Goal: Book appointment/travel/reservation

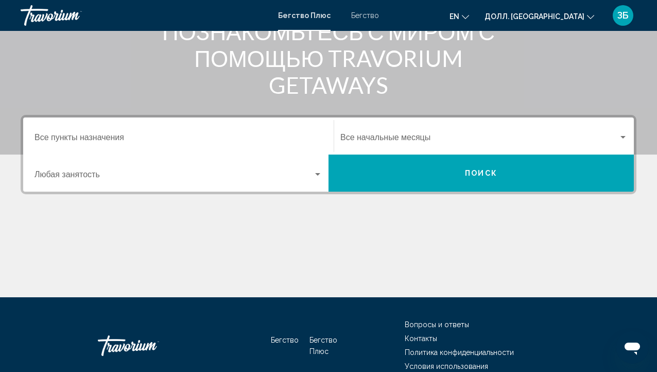
scroll to position [206, 0]
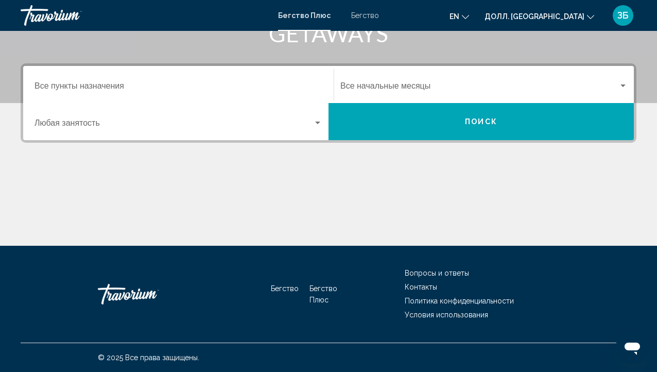
click at [309, 131] on div "Занятость Любая занятость" at bounding box center [179, 122] width 288 height 32
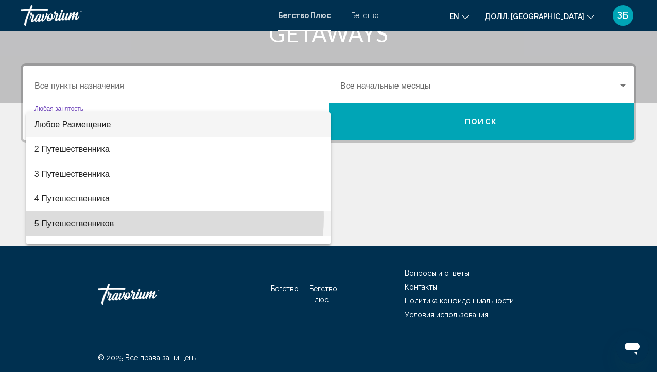
click at [134, 217] on span "5 Путешественников" at bounding box center [179, 223] width 288 height 25
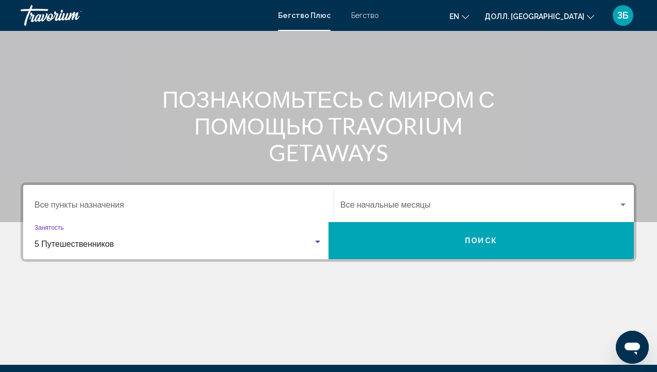
scroll to position [103, 0]
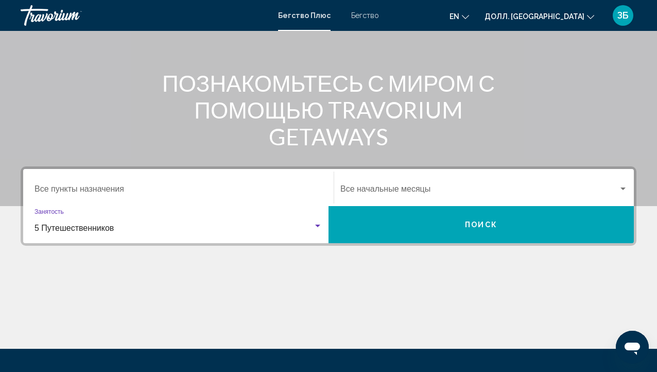
click at [119, 193] on input "Пункт назначения Все пункты назначения" at bounding box center [179, 190] width 288 height 9
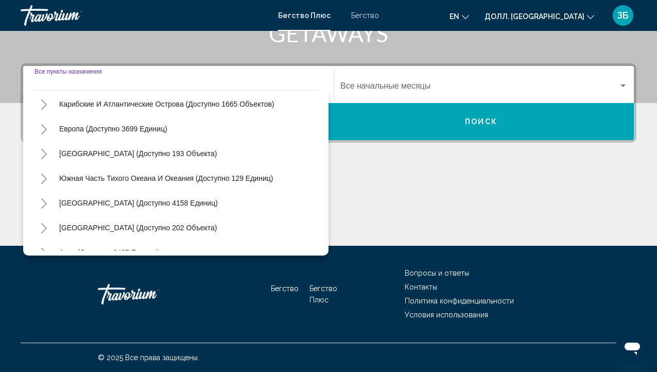
scroll to position [154, 0]
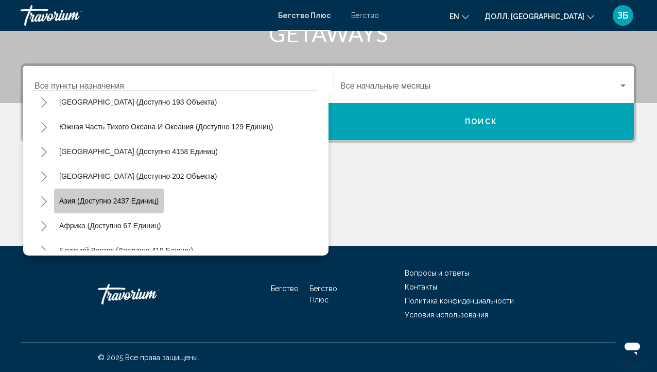
click at [160, 208] on button "Азия (доступно 2437 единиц)" at bounding box center [109, 200] width 110 height 24
type input "**********"
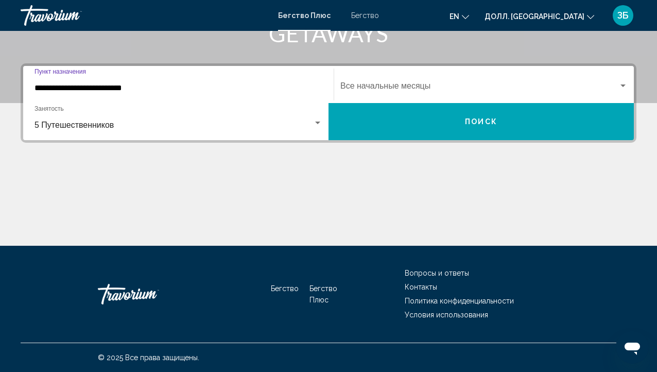
click at [461, 113] on button "Поиск" at bounding box center [481, 121] width 305 height 37
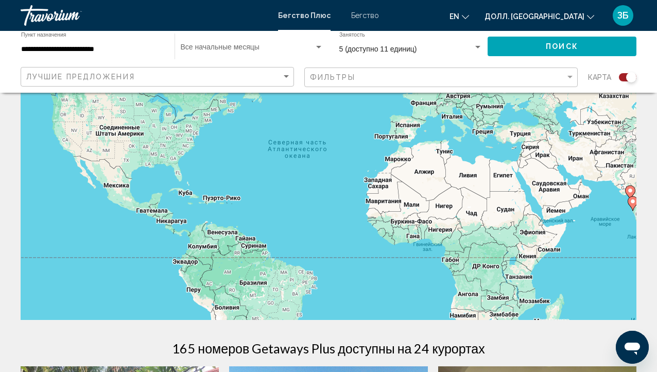
scroll to position [103, 0]
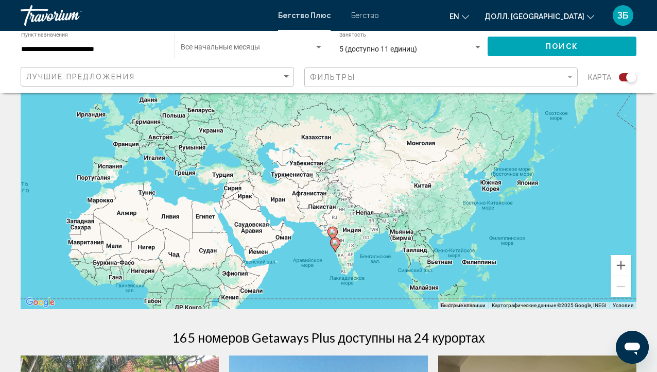
drag, startPoint x: 431, startPoint y: 177, endPoint x: 125, endPoint y: 234, distance: 310.7
click at [126, 234] on div "Чтобы активировать перетаскивание с помощью клавиатуры, нажмите Alt + Enter. По…" at bounding box center [329, 154] width 616 height 309
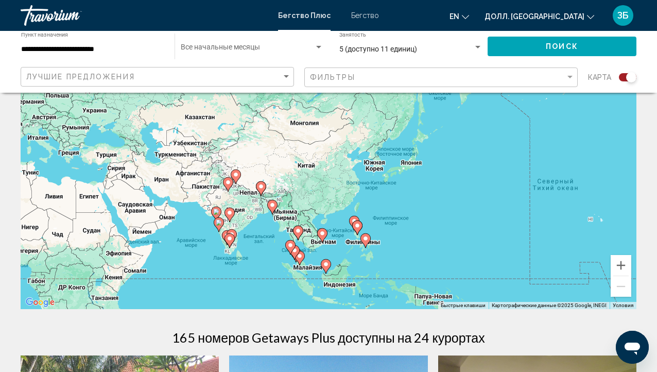
drag, startPoint x: 440, startPoint y: 178, endPoint x: 320, endPoint y: 158, distance: 122.1
click at [323, 156] on div "Чтобы активировать перетаскивание с помощью клавиатуры, нажмите Alt + Enter. По…" at bounding box center [329, 154] width 616 height 309
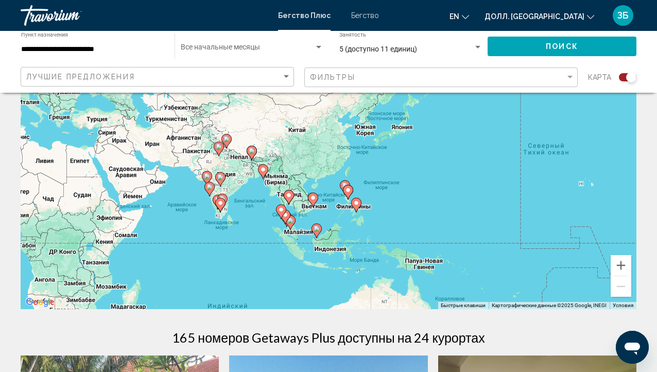
drag, startPoint x: 412, startPoint y: 213, endPoint x: 418, endPoint y: 152, distance: 61.0
click at [418, 152] on div "Чтобы активировать перетаскивание с помощью клавиатуры, нажмите Alt + Enter. По…" at bounding box center [329, 154] width 616 height 309
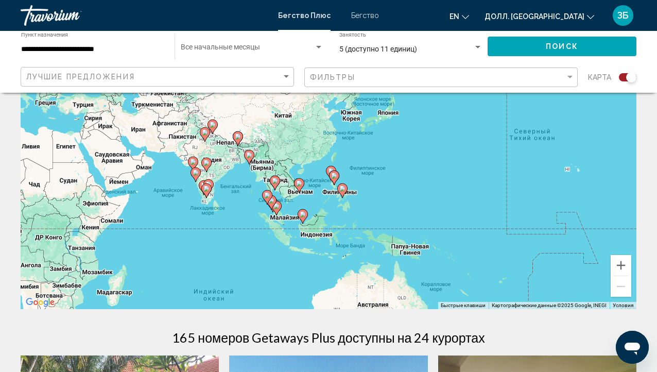
drag, startPoint x: 474, startPoint y: 174, endPoint x: 442, endPoint y: 185, distance: 33.7
click at [442, 186] on div "Чтобы активировать перетаскивание с помощью клавиатуры, нажмите Alt + Enter. По…" at bounding box center [329, 154] width 616 height 309
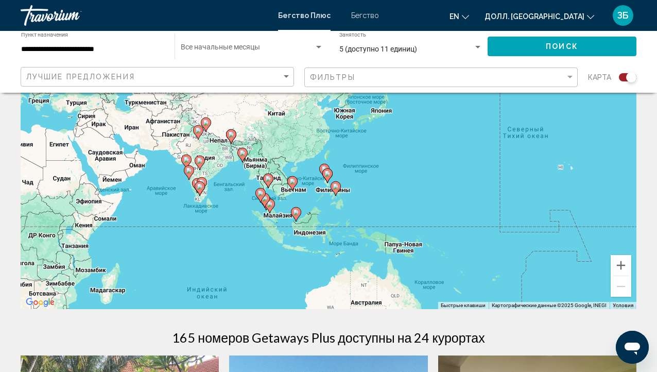
click at [284, 203] on div "Чтобы активировать перетаскивание с помощью клавиатуры, нажмите Alt + Enter. По…" at bounding box center [329, 154] width 616 height 309
click at [282, 201] on div "Чтобы активировать перетаскивание с помощью клавиатуры, нажмите Alt + Enter. По…" at bounding box center [329, 154] width 616 height 309
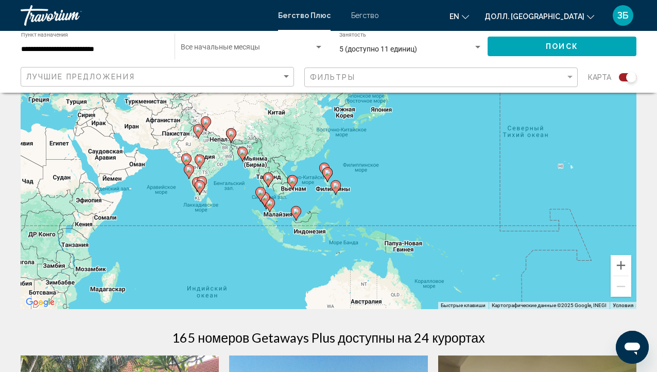
click at [282, 200] on div "Чтобы активировать перетаскивание с помощью клавиатуры, нажмите Alt + Enter. По…" at bounding box center [329, 154] width 616 height 309
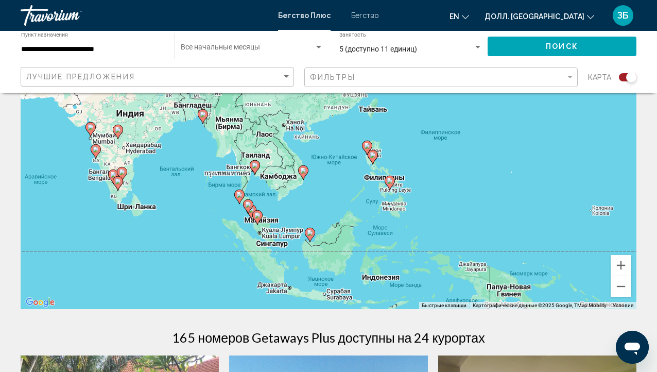
click at [282, 200] on div "Чтобы активировать перетаскивание с помощью клавиатуры, нажмите Alt + Enter. По…" at bounding box center [329, 154] width 616 height 309
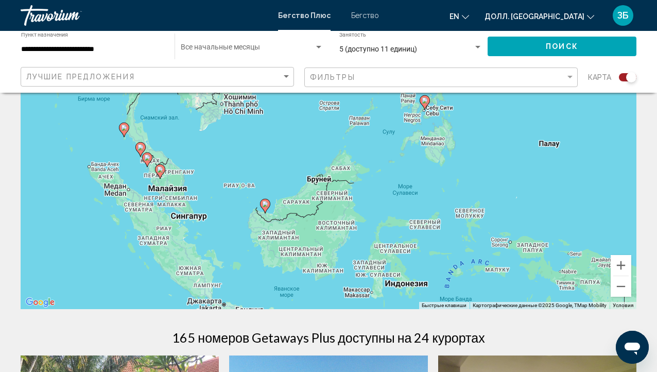
drag, startPoint x: 314, startPoint y: 208, endPoint x: 231, endPoint y: 126, distance: 116.2
click at [232, 127] on div "Чтобы активировать перетаскивание с помощью клавиатуры, нажмите Alt + Enter. По…" at bounding box center [329, 154] width 616 height 309
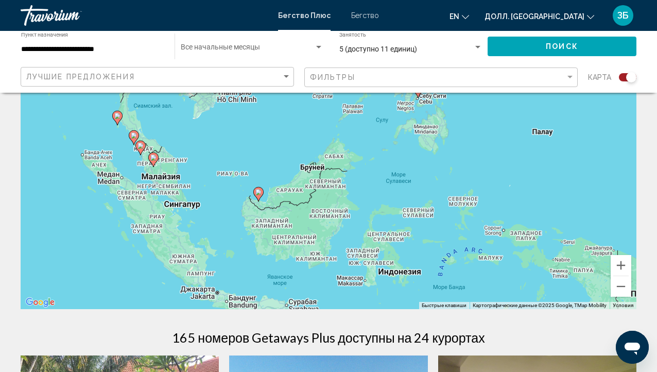
click at [258, 203] on div "Чтобы активировать перетаскивание с помощью клавиатуры, нажмите Alt + Enter. По…" at bounding box center [329, 154] width 616 height 309
click at [257, 203] on div "Чтобы активировать перетаскивание с помощью клавиатуры, нажмите Alt + Enter. По…" at bounding box center [329, 154] width 616 height 309
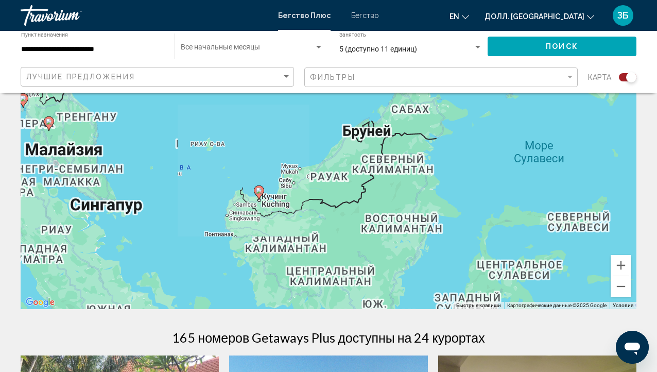
click at [256, 203] on div "Чтобы активировать перетаскивание с помощью клавиатуры, нажмите Alt + Enter. По…" at bounding box center [329, 154] width 616 height 309
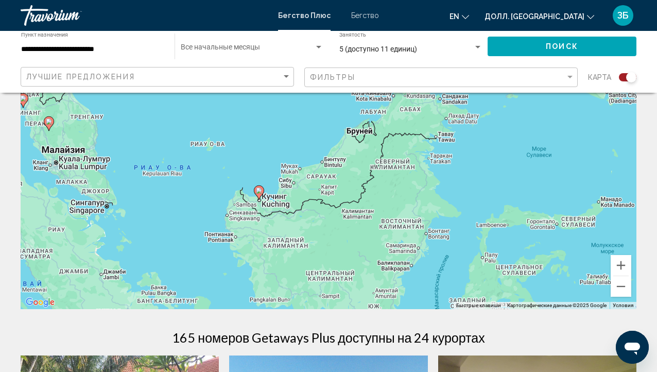
click at [256, 203] on div "Чтобы активировать перетаскивание с помощью клавиатуры, нажмите Alt + Enter. По…" at bounding box center [329, 154] width 616 height 309
click at [255, 203] on div "Чтобы активировать перетаскивание с помощью клавиатуры, нажмите Alt + Enter. По…" at bounding box center [329, 154] width 616 height 309
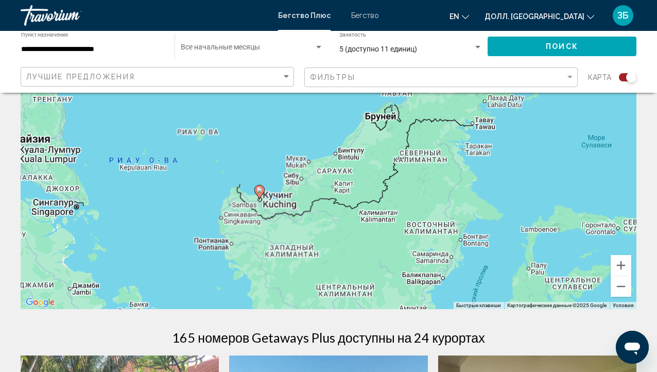
click at [255, 203] on div "Чтобы активировать перетаскивание с помощью клавиатуры, нажмите Alt + Enter. По…" at bounding box center [329, 154] width 616 height 309
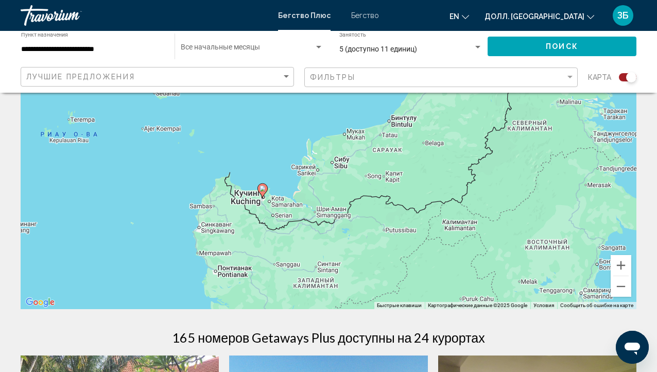
click at [262, 197] on gmp-advanced-marker "Основное содержание" at bounding box center [262, 190] width 10 height 15
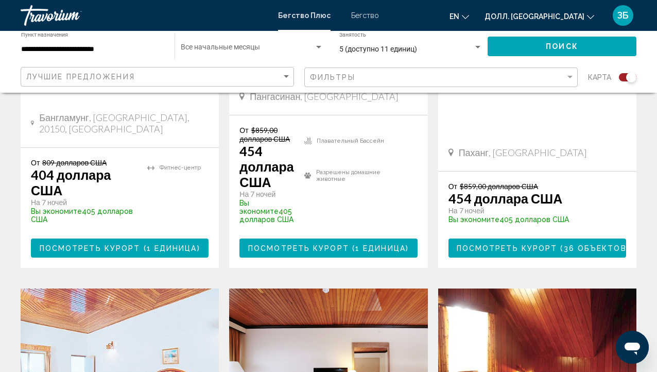
scroll to position [618, 0]
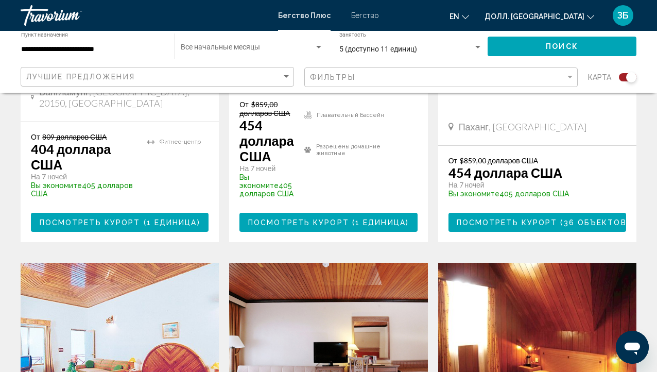
click at [51, 220] on ya-tr-span "Посмотреть курорт" at bounding box center [90, 222] width 101 height 8
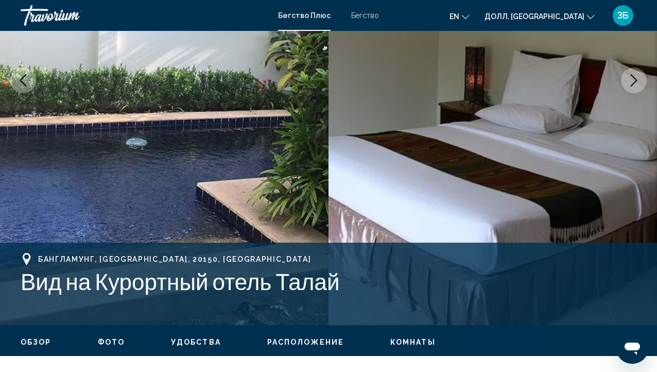
scroll to position [193, 0]
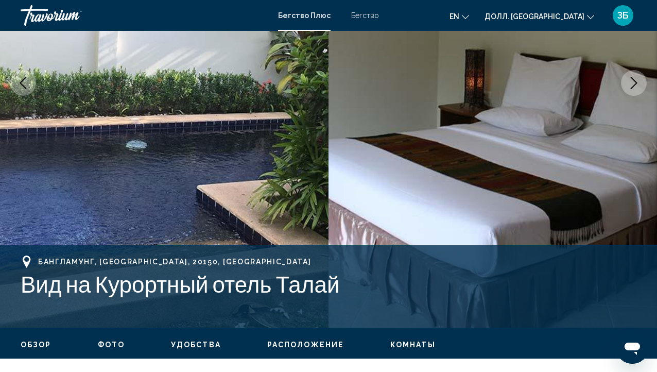
click at [628, 84] on icon "Следующее изображение" at bounding box center [634, 83] width 12 height 12
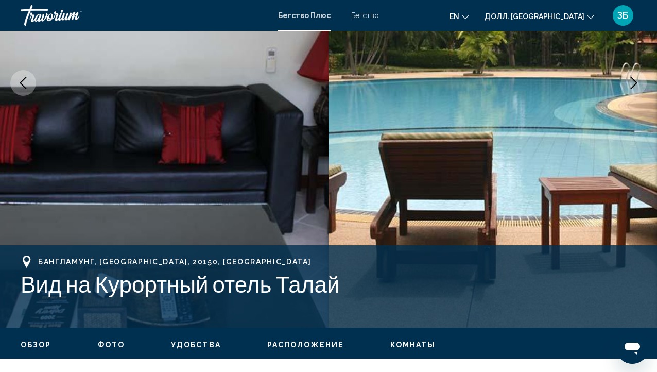
click at [628, 84] on icon "Следующее изображение" at bounding box center [634, 83] width 12 height 12
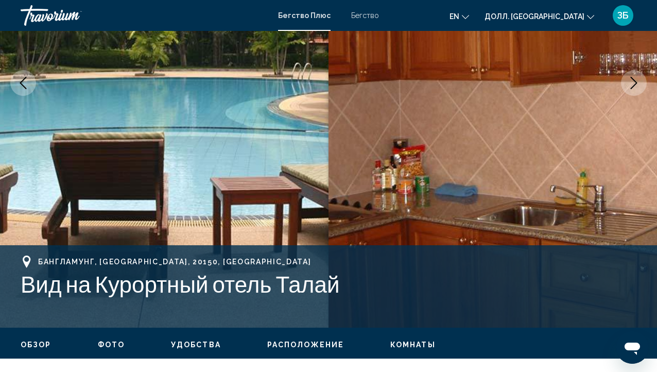
click at [628, 84] on icon "Следующее изображение" at bounding box center [634, 83] width 12 height 12
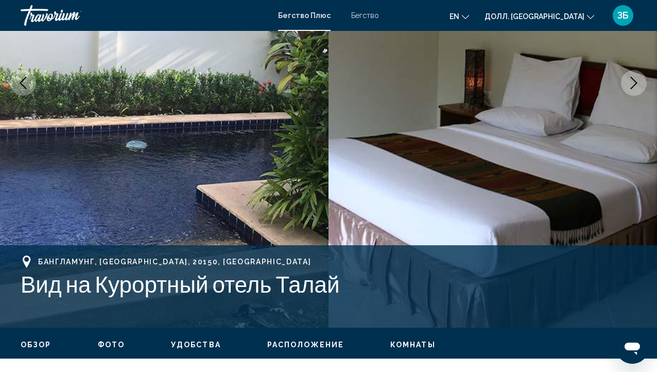
click at [628, 84] on icon "Следующее изображение" at bounding box center [634, 83] width 12 height 12
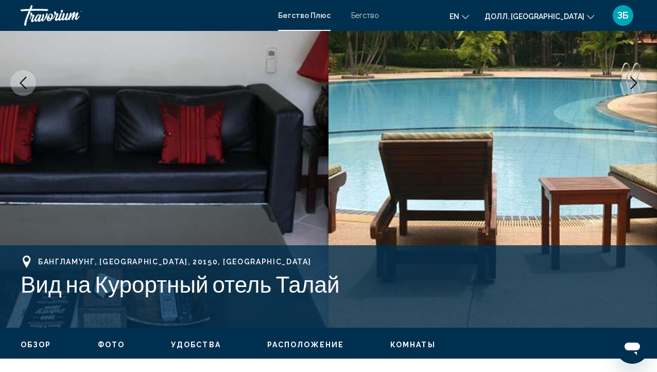
click at [628, 84] on icon "Следующее изображение" at bounding box center [634, 83] width 12 height 12
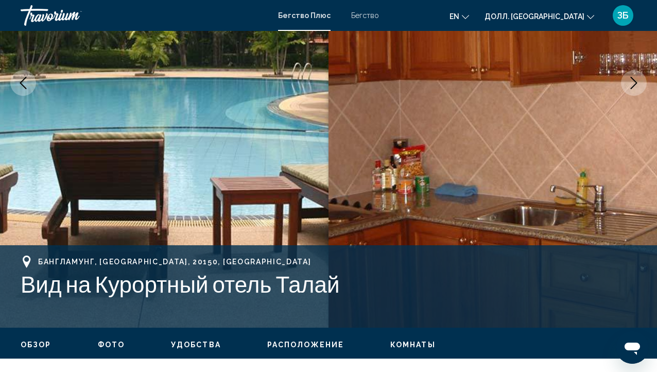
click at [628, 84] on icon "Следующее изображение" at bounding box center [634, 83] width 12 height 12
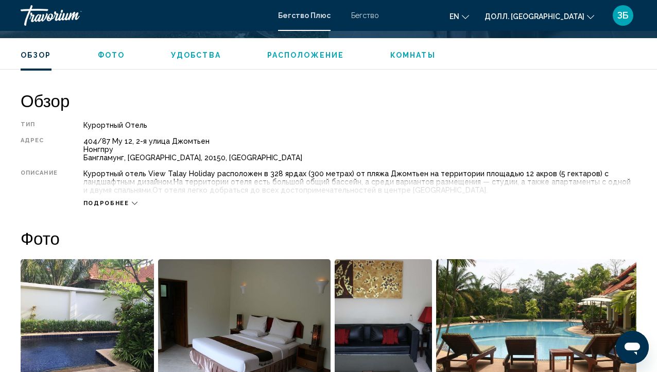
scroll to position [502, 0]
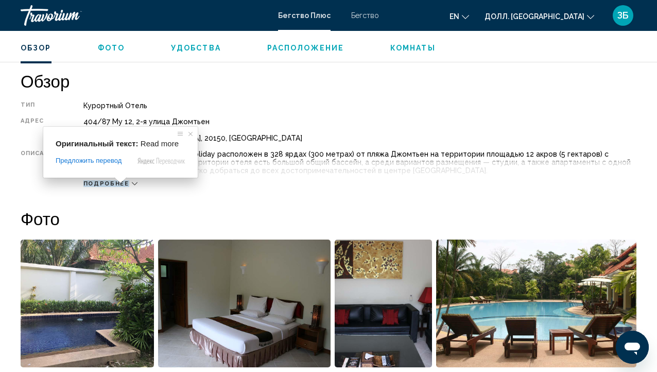
click at [100, 183] on ya-tr-span "Подробнее" at bounding box center [106, 183] width 46 height 7
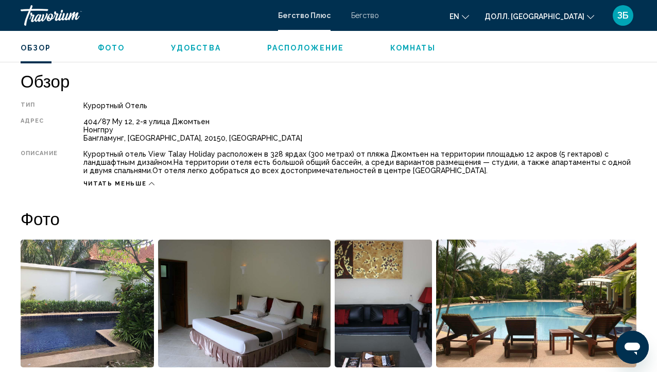
drag, startPoint x: 222, startPoint y: 218, endPoint x: 216, endPoint y: 191, distance: 28.0
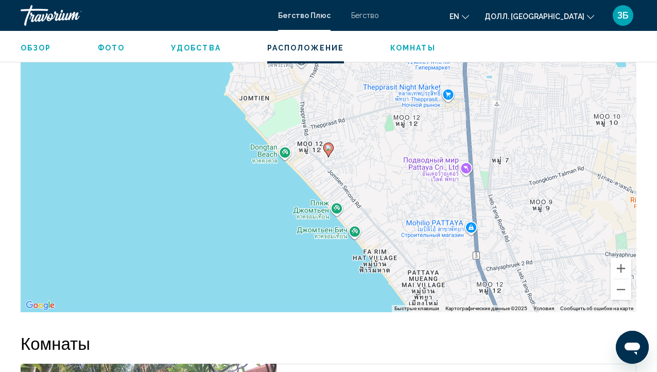
scroll to position [1634, 0]
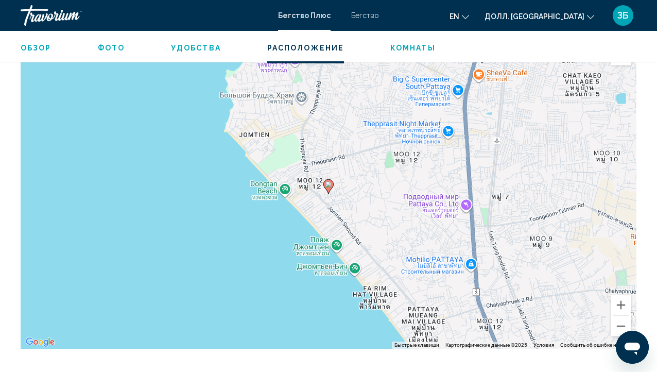
click at [330, 181] on gmp-advanced-marker "Основное содержание" at bounding box center [328, 186] width 10 height 15
click at [307, 191] on div "Для навигации используйте клавиши со стрелками. Чтобы активировать перетаскиван…" at bounding box center [329, 194] width 616 height 309
click at [307, 191] on div "Чтобы активировать перетаскивание с помощью клавиатуры, нажмите Alt + Enter. По…" at bounding box center [329, 194] width 616 height 309
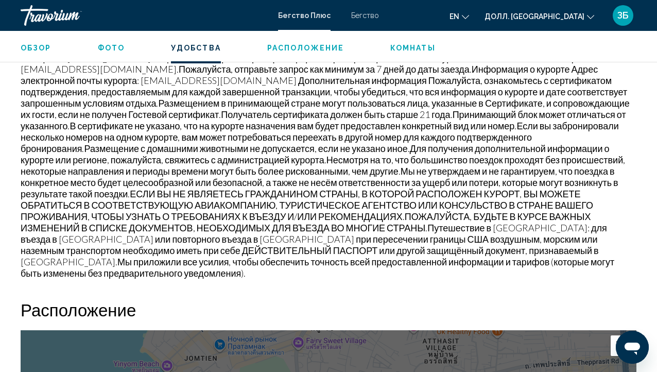
scroll to position [1326, 0]
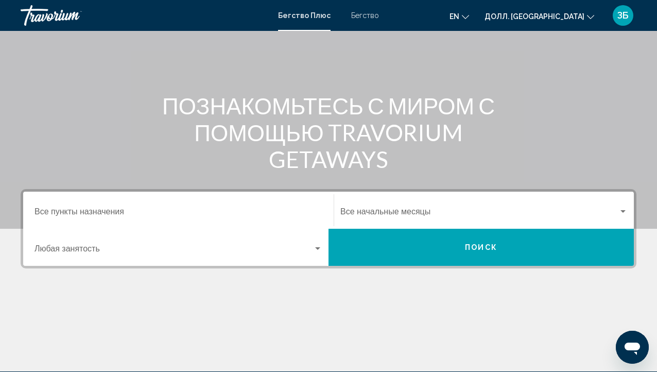
scroll to position [154, 0]
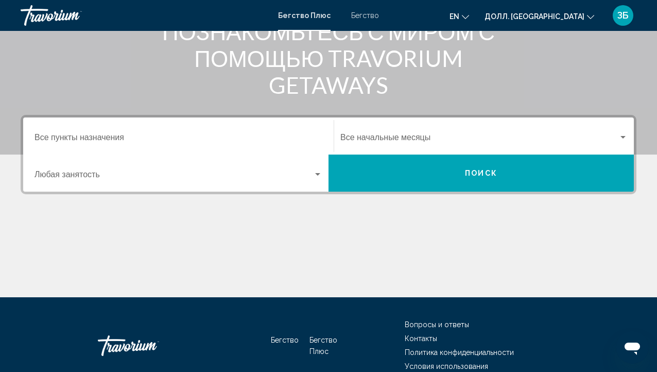
click at [65, 160] on div "Занятость Любая занятость" at bounding box center [179, 173] width 288 height 32
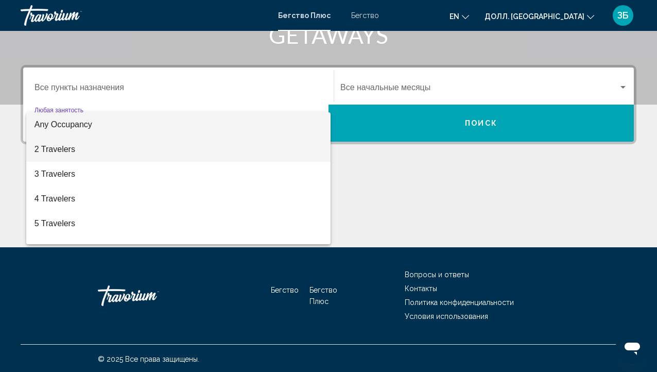
scroll to position [206, 0]
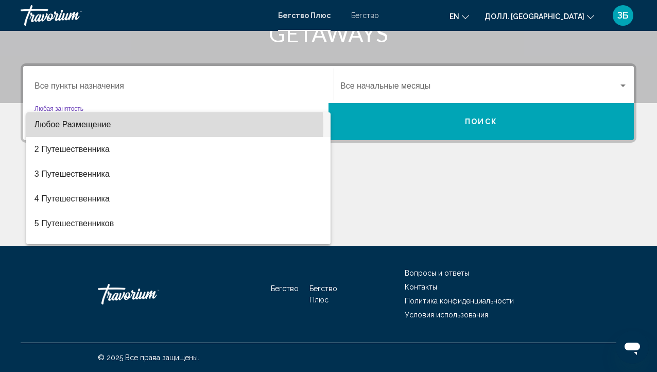
click at [150, 126] on span "Любое Размещение" at bounding box center [179, 124] width 288 height 25
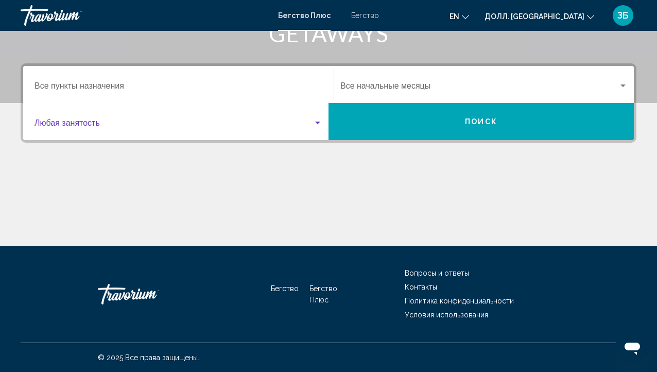
click at [111, 86] on input "Пункт назначения Все пункты назначения" at bounding box center [179, 87] width 288 height 9
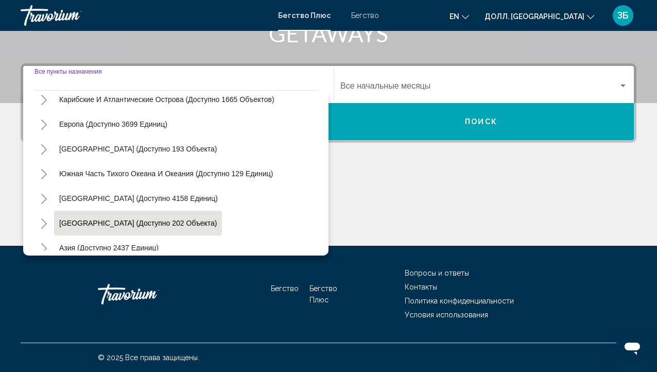
scroll to position [154, 0]
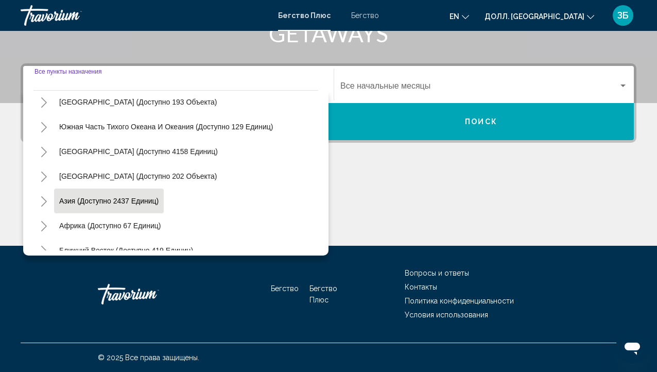
click at [107, 200] on ya-tr-span "Азия (доступно 2437 единиц)" at bounding box center [108, 201] width 99 height 8
type input "**********"
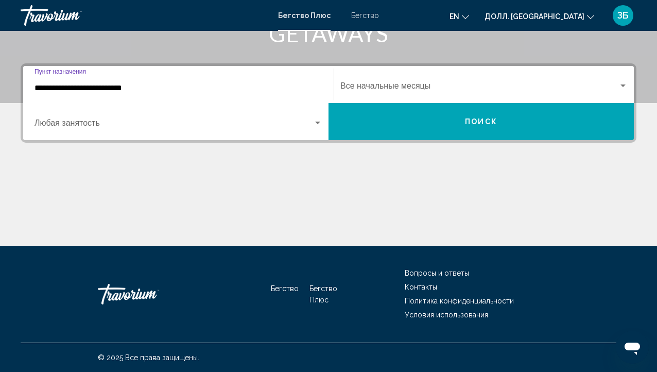
click at [408, 115] on button "Поиск" at bounding box center [481, 121] width 305 height 37
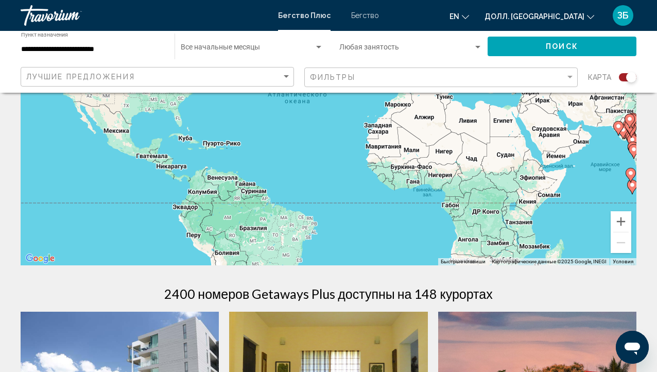
scroll to position [154, 0]
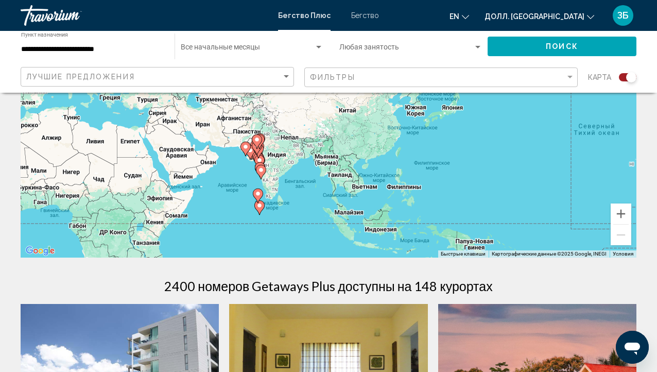
drag, startPoint x: 598, startPoint y: 154, endPoint x: 222, endPoint y: 182, distance: 376.5
click at [222, 182] on div "Чтобы активировать перетаскивание с помощью клавиатуры, нажмите Alt + Enter. По…" at bounding box center [329, 103] width 616 height 309
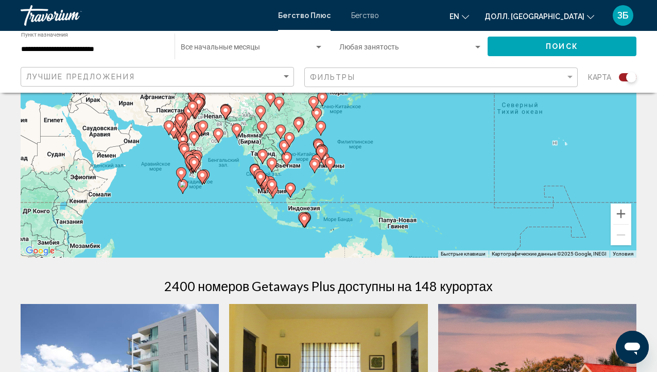
drag, startPoint x: 461, startPoint y: 166, endPoint x: 422, endPoint y: 135, distance: 49.5
click at [422, 135] on div "Чтобы активировать перетаскивание с помощью клавиатуры, нажмите Alt + Enter. По…" at bounding box center [329, 103] width 616 height 309
click at [402, 181] on div "Чтобы активировать перетаскивание с помощью клавиатуры, нажмите Alt + Enter. По…" at bounding box center [329, 103] width 616 height 309
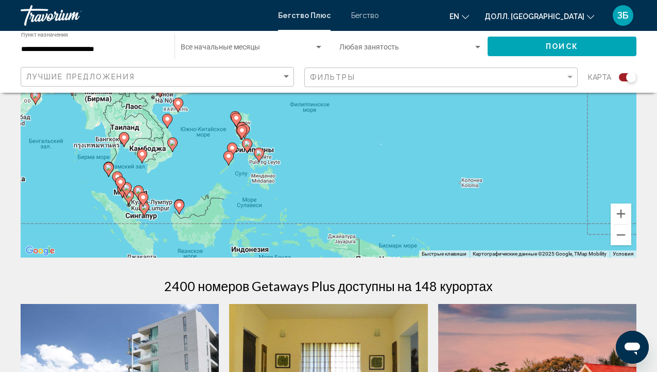
click at [306, 160] on div "Чтобы активировать перетаскивание с помощью клавиатуры, нажмите Alt + Enter. По…" at bounding box center [329, 103] width 616 height 309
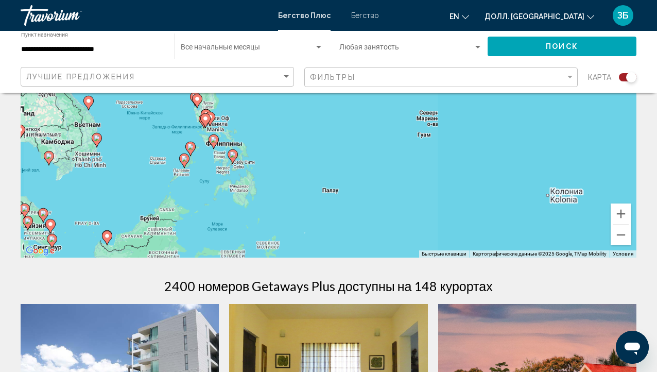
click at [306, 160] on div "Чтобы активировать перетаскивание с помощью клавиатуры, нажмите Alt + Enter. По…" at bounding box center [329, 103] width 616 height 309
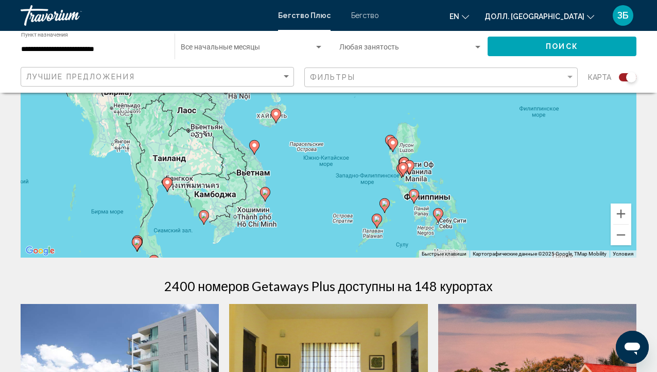
drag, startPoint x: 271, startPoint y: 166, endPoint x: 501, endPoint y: 224, distance: 236.3
click at [501, 224] on div "Чтобы активировать перетаскивание с помощью клавиатуры, нажмите Alt + Enter. По…" at bounding box center [329, 103] width 616 height 309
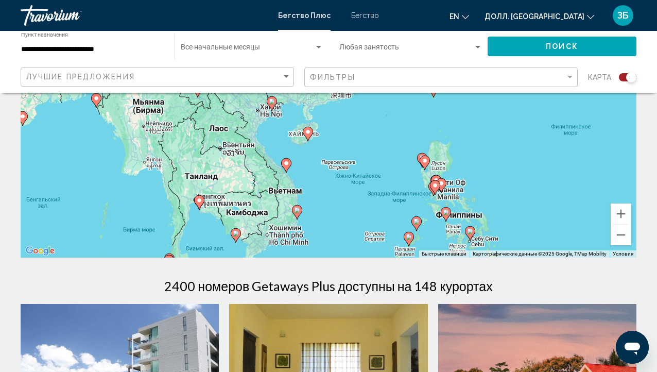
drag, startPoint x: 307, startPoint y: 181, endPoint x: 355, endPoint y: 208, distance: 54.9
click at [355, 208] on div "Чтобы активировать перетаскивание с помощью клавиатуры, нажмите Alt + Enter. По…" at bounding box center [329, 103] width 616 height 309
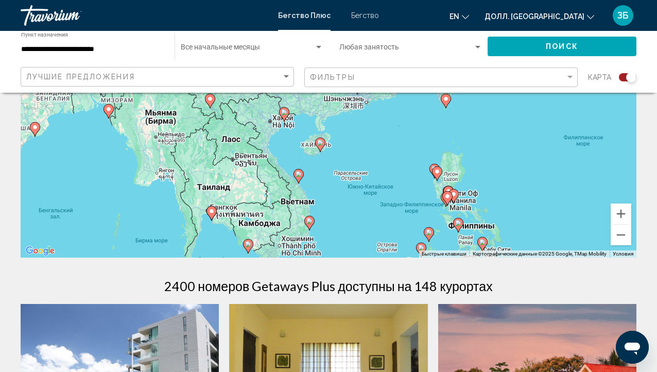
click at [323, 152] on gmp-advanced-marker "Основное содержание" at bounding box center [320, 144] width 10 height 15
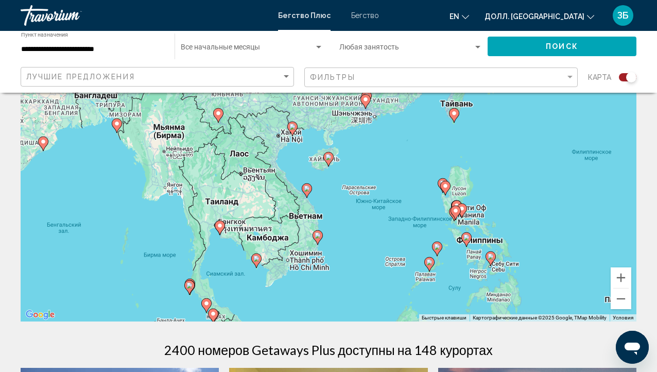
scroll to position [51, 0]
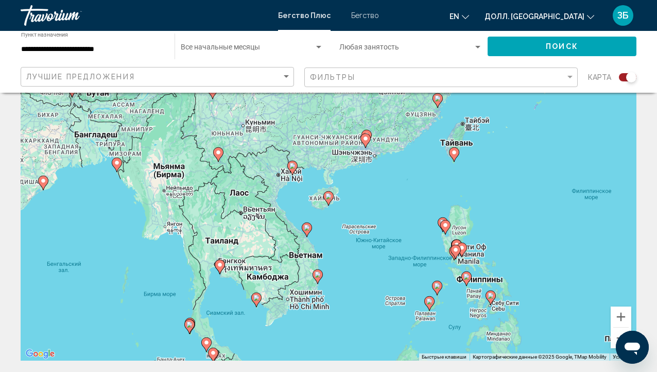
click at [326, 197] on image "Основное содержание" at bounding box center [328, 196] width 6 height 6
type input "**********"
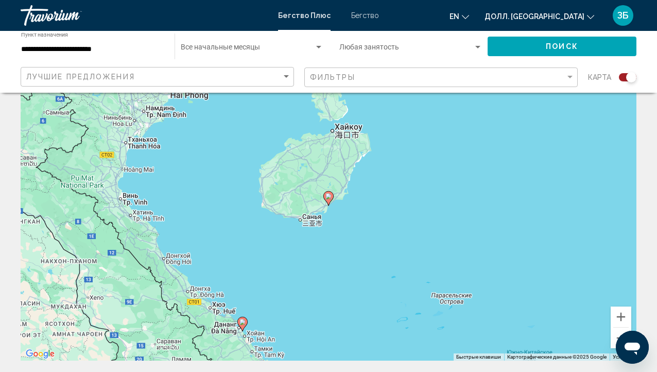
click at [326, 197] on image "Основное содержание" at bounding box center [328, 196] width 6 height 6
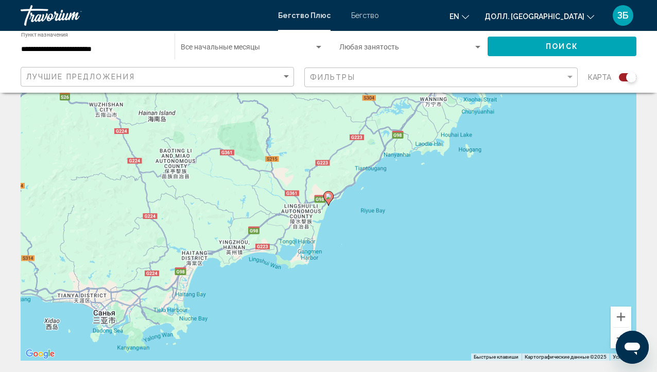
click at [331, 209] on div "Для навигации используйте клавиши со стрелками. Для навигации используйте клави…" at bounding box center [329, 205] width 616 height 309
click at [328, 209] on div "Для навигации используйте клавиши со стрелками. Чтобы активировать перетаскиван…" at bounding box center [329, 205] width 616 height 309
click at [332, 209] on div "Для навигации используйте клавиши со стрелками. Чтобы активировать перетаскиван…" at bounding box center [329, 205] width 616 height 309
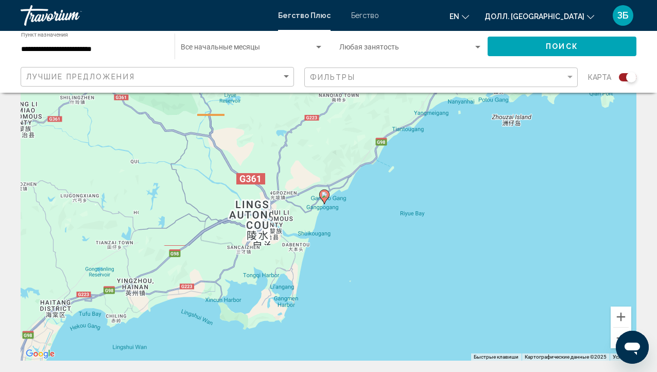
click at [332, 209] on div "Для навигации используйте клавиши со стрелками. Чтобы активировать перетаскиван…" at bounding box center [329, 205] width 616 height 309
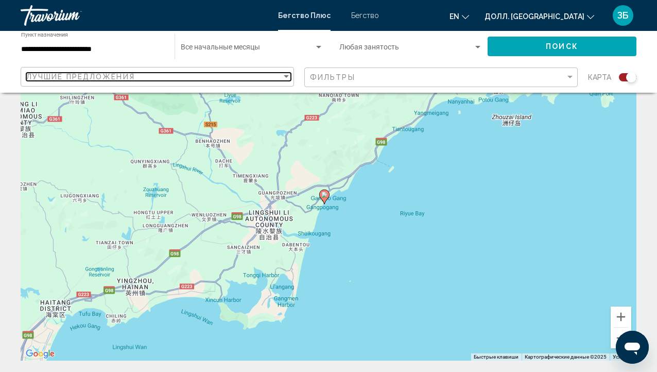
click at [179, 76] on div "Лучшие Предложения" at bounding box center [153, 77] width 255 height 8
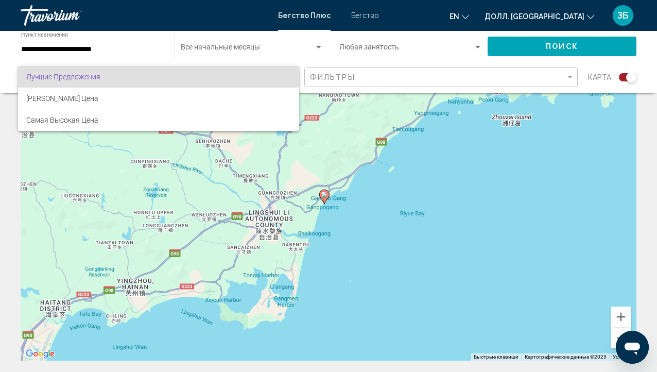
click at [386, 76] on div at bounding box center [328, 186] width 657 height 372
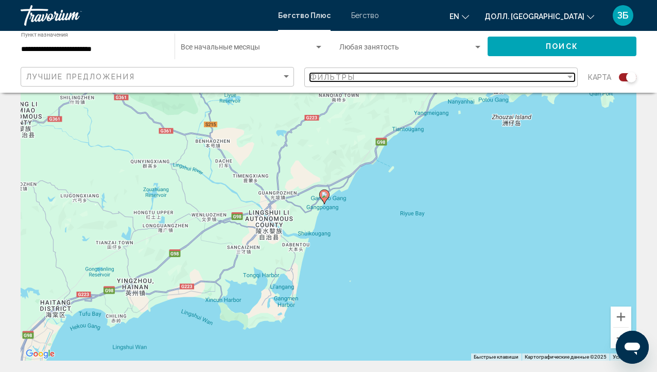
click at [388, 76] on div "Фильтры" at bounding box center [437, 77] width 255 height 8
